Goal: Task Accomplishment & Management: Manage account settings

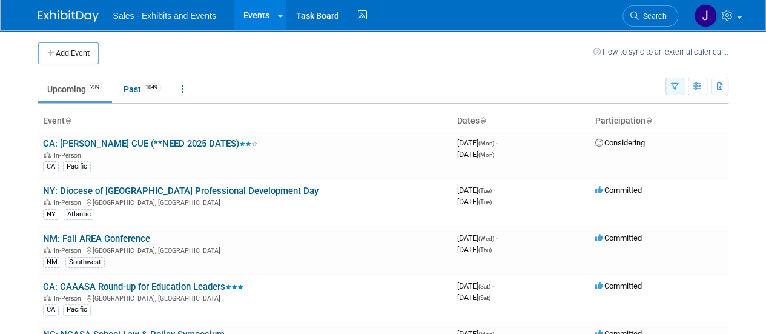
click at [680, 87] on button "button" at bounding box center [675, 87] width 19 height 18
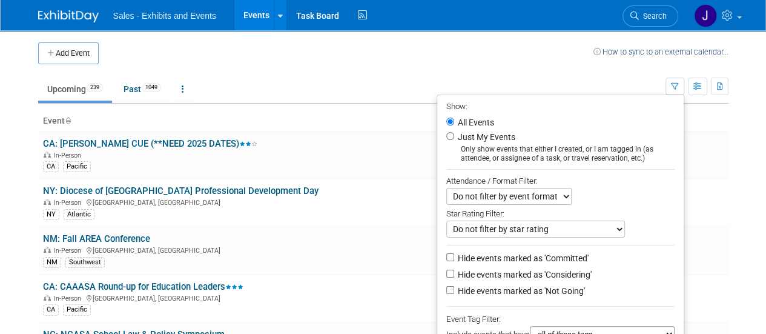
click at [466, 135] on label "Just My Events" at bounding box center [486, 137] width 60 height 12
click at [454, 135] on input "Just My Events" at bounding box center [450, 136] width 8 height 8
radio input "true"
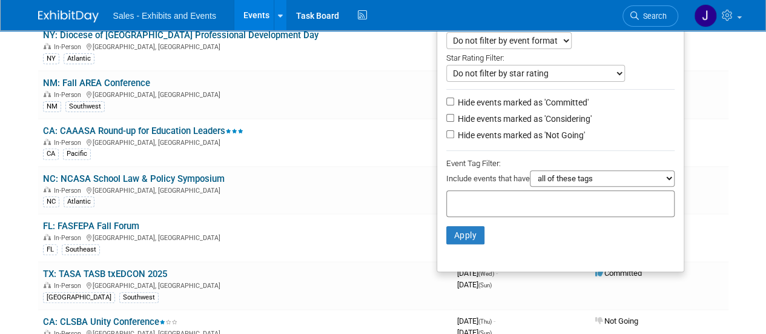
scroll to position [157, 0]
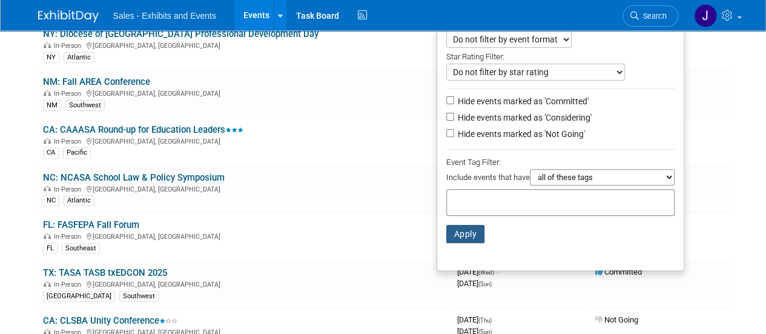
click at [456, 239] on button "Apply" at bounding box center [465, 234] width 39 height 18
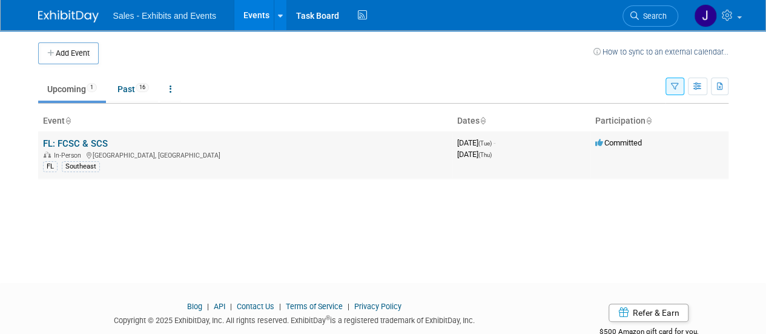
click at [82, 141] on link "FL: FCSC & SCS" at bounding box center [75, 143] width 65 height 11
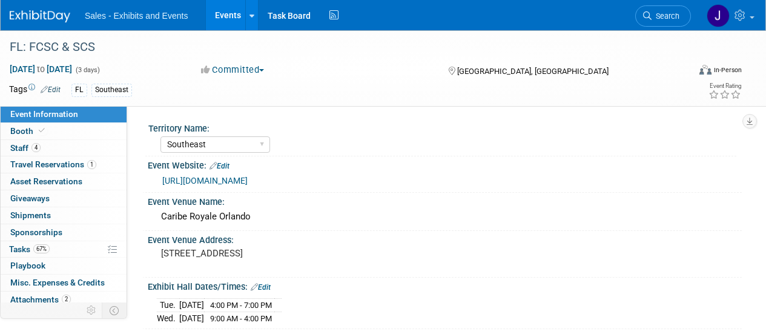
select select "Southeast"
